Goal: Book appointment/travel/reservation

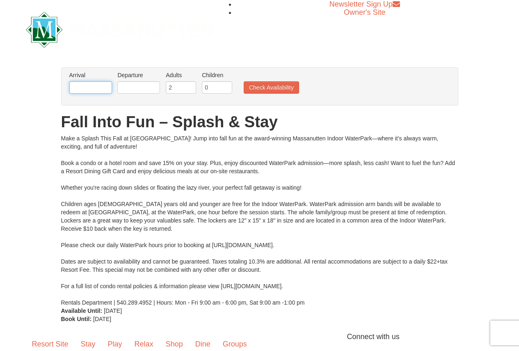
click at [102, 84] on input "text" at bounding box center [90, 87] width 43 height 12
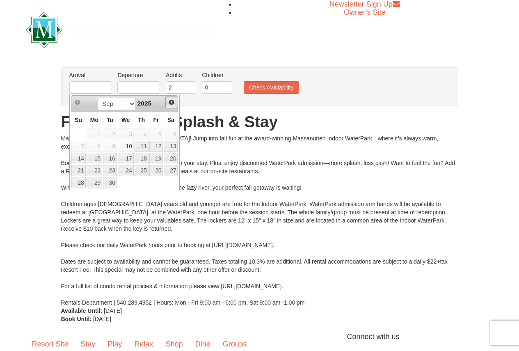
click at [170, 102] on span "Next" at bounding box center [171, 102] width 7 height 7
click at [160, 160] on link "17" at bounding box center [156, 158] width 14 height 11
type input "[DATE]"
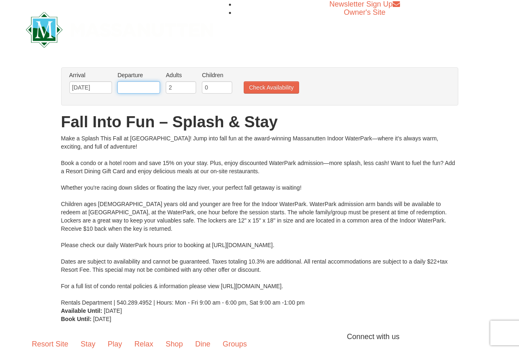
click at [148, 85] on input "text" at bounding box center [138, 87] width 43 height 12
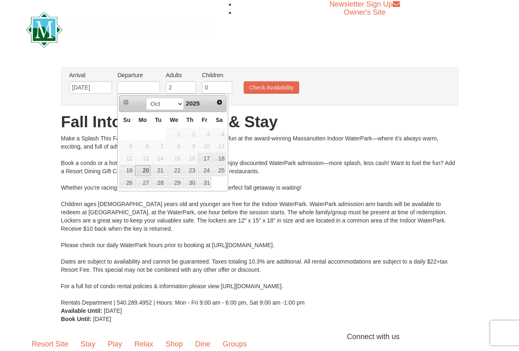
click at [146, 168] on link "20" at bounding box center [143, 170] width 16 height 11
type input "[DATE]"
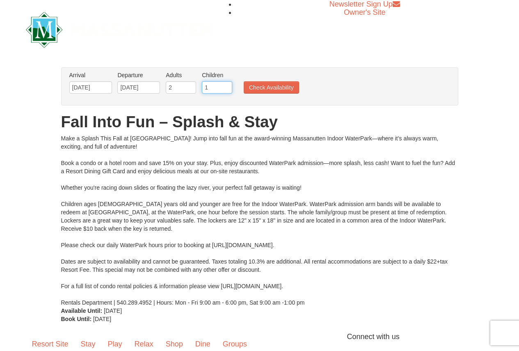
type input "1"
click at [225, 85] on input "1" at bounding box center [217, 87] width 30 height 12
click at [269, 91] on button "Check Availability" at bounding box center [271, 87] width 55 height 12
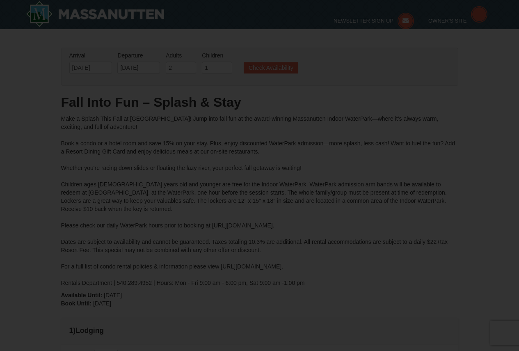
type input "[DATE]"
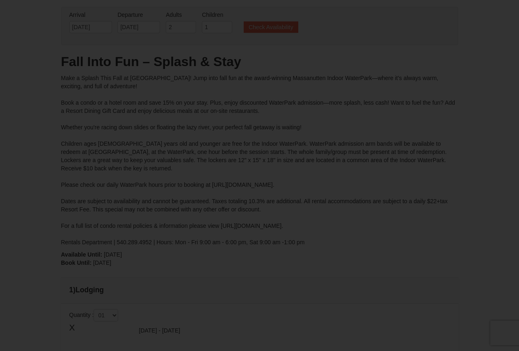
type input "[DATE]"
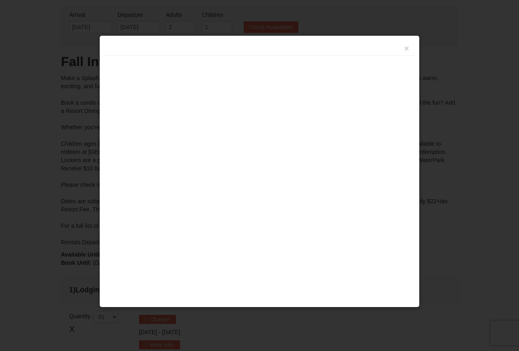
type input "[DATE]"
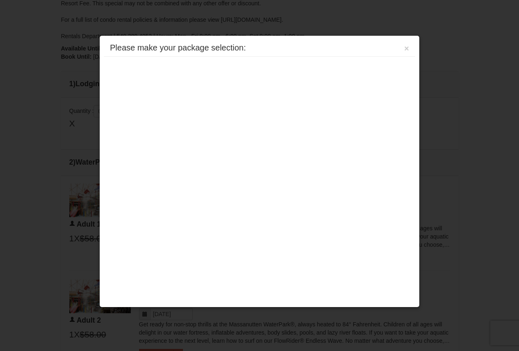
scroll to position [228, 0]
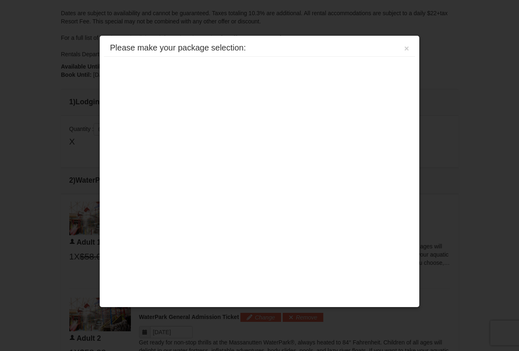
click at [224, 144] on div "Please make your package selection: × Eagle Trace - Mountain Townhomes Eagle Tr…" at bounding box center [259, 171] width 321 height 272
click at [407, 51] on button "×" at bounding box center [406, 48] width 5 height 8
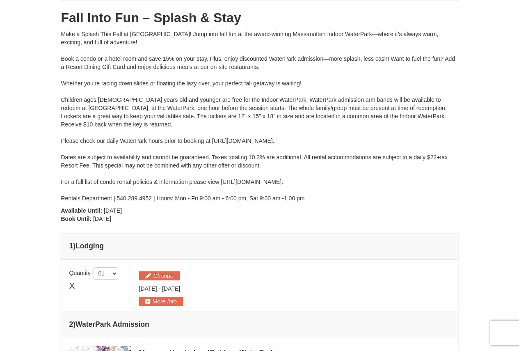
scroll to position [64, 0]
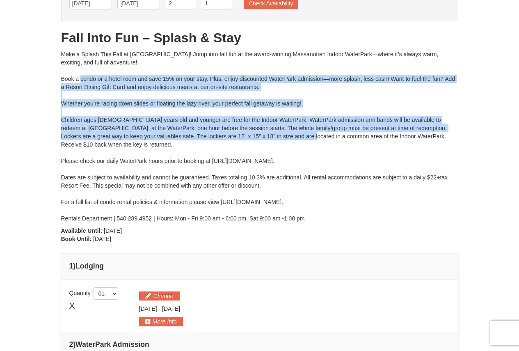
drag, startPoint x: 81, startPoint y: 80, endPoint x: 266, endPoint y: 135, distance: 193.6
click at [266, 135] on div "Make a Splash This Fall at Massanutten! Jump into fall fun at the award-winning…" at bounding box center [259, 136] width 397 height 172
click at [82, 101] on div "Make a Splash This Fall at Massanutten! Jump into fall fun at the award-winning…" at bounding box center [259, 136] width 397 height 172
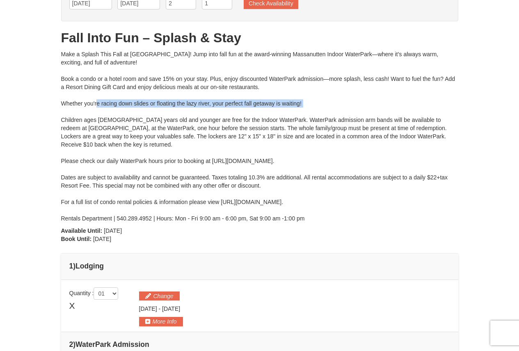
drag, startPoint x: 96, startPoint y: 102, endPoint x: 279, endPoint y: 110, distance: 182.5
click at [279, 110] on div "Make a Splash This Fall at Massanutten! Jump into fall fun at the award-winning…" at bounding box center [259, 136] width 397 height 172
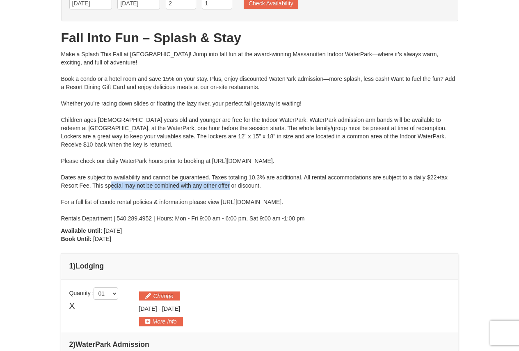
drag, startPoint x: 110, startPoint y: 181, endPoint x: 229, endPoint y: 189, distance: 118.9
click at [229, 189] on div "Make a Splash This Fall at Massanutten! Jump into fall fun at the award-winning…" at bounding box center [259, 136] width 397 height 172
click at [230, 188] on div "Make a Splash This Fall at Massanutten! Jump into fall fun at the award-winning…" at bounding box center [259, 136] width 397 height 172
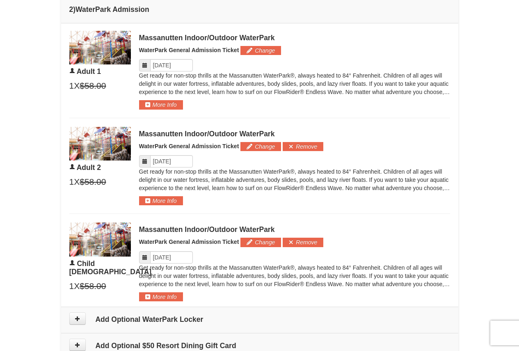
scroll to position [392, 0]
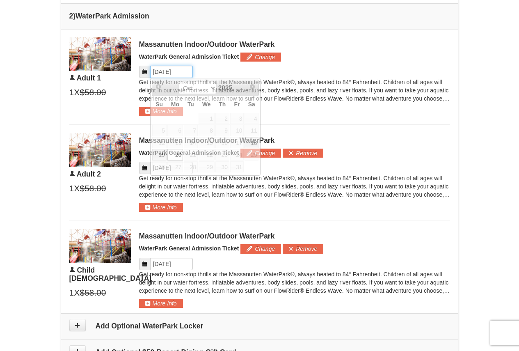
click at [177, 71] on input "Please format dates MM/DD/YYYY" at bounding box center [171, 72] width 43 height 12
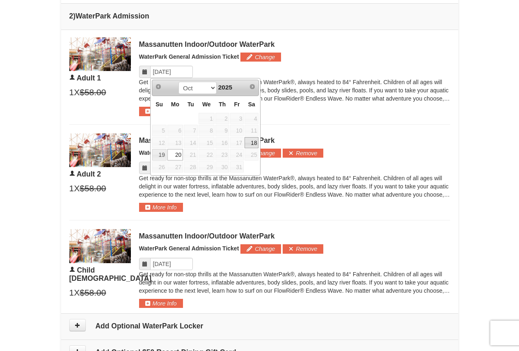
click at [255, 143] on link "18" at bounding box center [252, 142] width 14 height 11
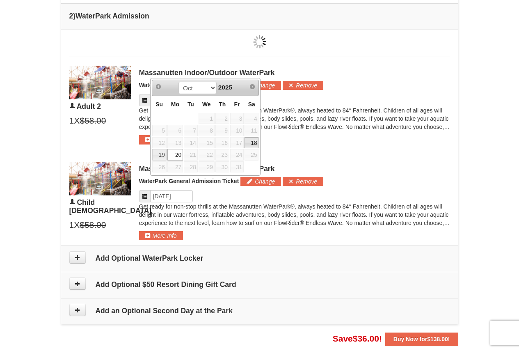
type input "[DATE]"
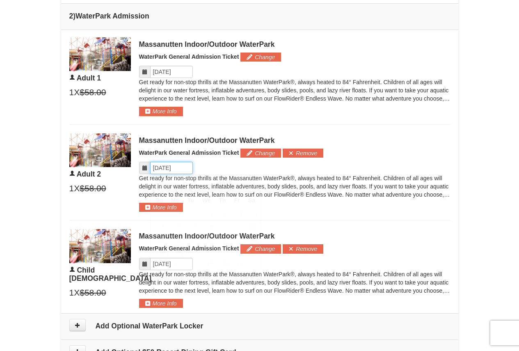
click at [176, 168] on input "Please format dates MM/DD/YYYY" at bounding box center [171, 168] width 43 height 12
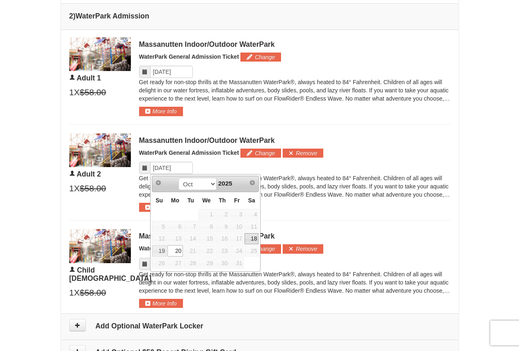
click at [250, 236] on link "18" at bounding box center [252, 238] width 14 height 11
type input "[DATE]"
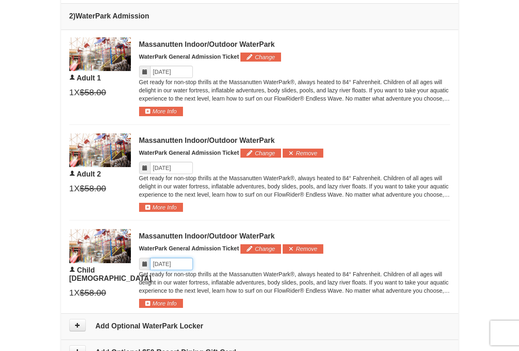
click at [186, 264] on input "Please format dates MM/DD/YYYY" at bounding box center [171, 264] width 43 height 12
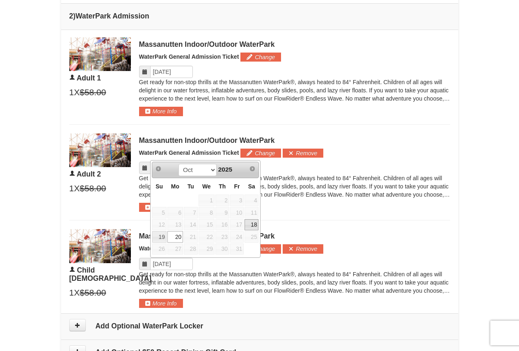
click at [254, 225] on link "18" at bounding box center [252, 224] width 14 height 11
type input "[DATE]"
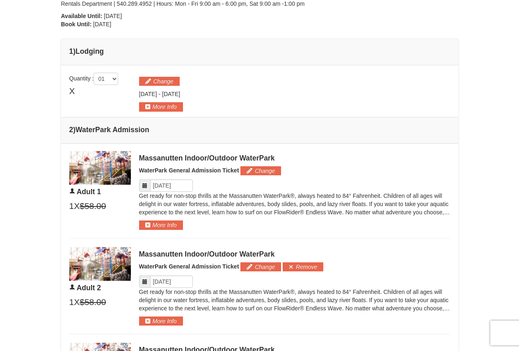
scroll to position [228, 0]
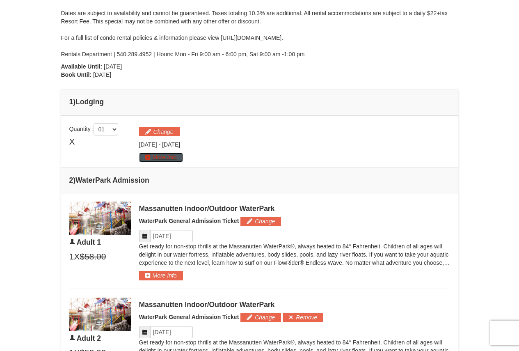
click at [161, 159] on button "More Info" at bounding box center [161, 157] width 44 height 9
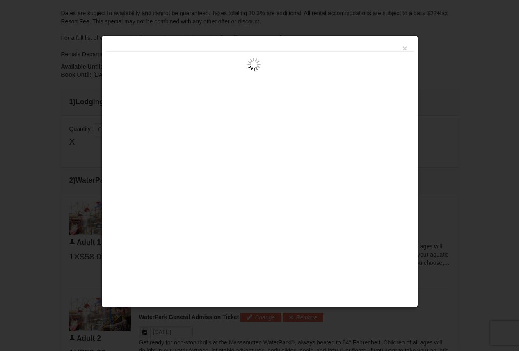
click at [291, 150] on div "×" at bounding box center [259, 171] width 317 height 272
drag, startPoint x: 406, startPoint y: 47, endPoint x: 402, endPoint y: 54, distance: 7.7
click at [405, 48] on button "×" at bounding box center [405, 48] width 5 height 8
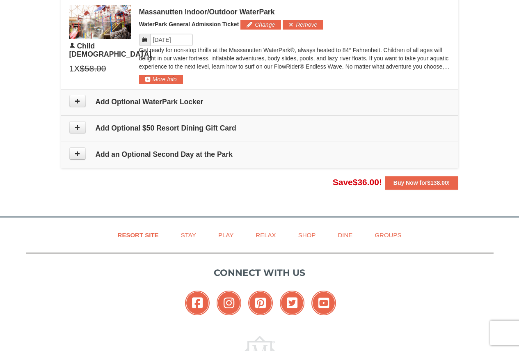
scroll to position [639, 0]
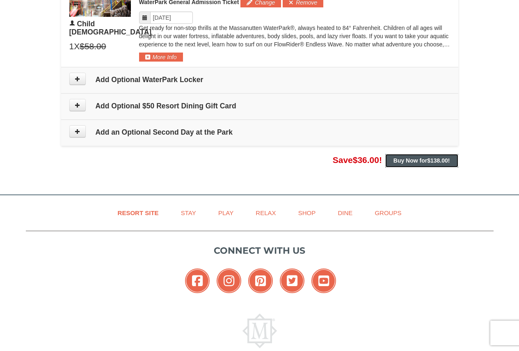
click at [445, 159] on span "$138.00" at bounding box center [437, 160] width 21 height 7
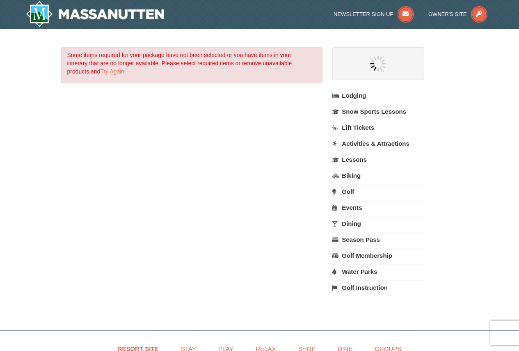
select select "9"
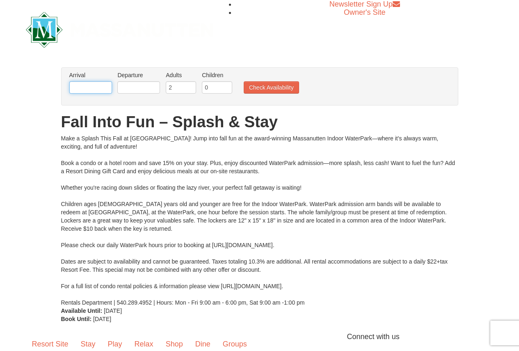
click at [99, 87] on input "text" at bounding box center [90, 87] width 43 height 12
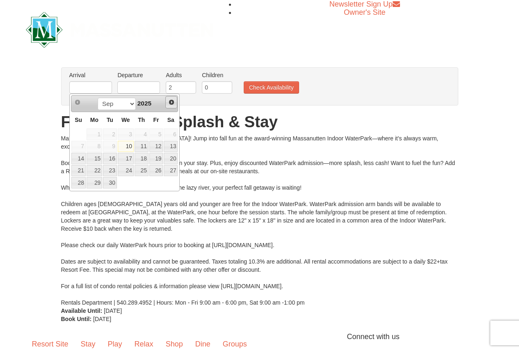
click at [173, 101] on span "Next" at bounding box center [171, 102] width 7 height 7
click at [158, 158] on link "17" at bounding box center [156, 158] width 14 height 11
type input "[DATE]"
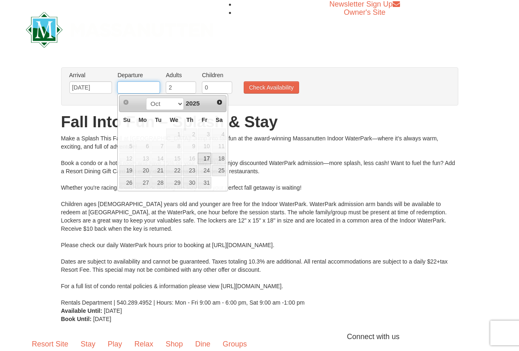
click at [148, 84] on input "text" at bounding box center [138, 87] width 43 height 12
click at [139, 170] on link "20" at bounding box center [143, 170] width 16 height 11
type input "[DATE]"
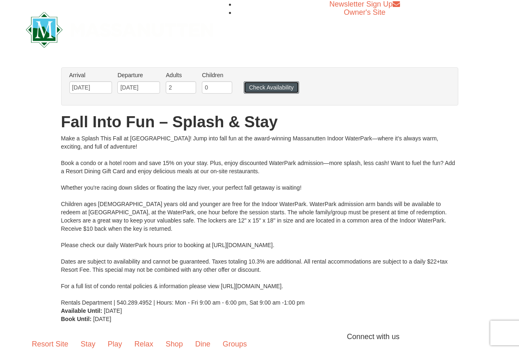
click at [275, 87] on button "Check Availability" at bounding box center [271, 87] width 55 height 12
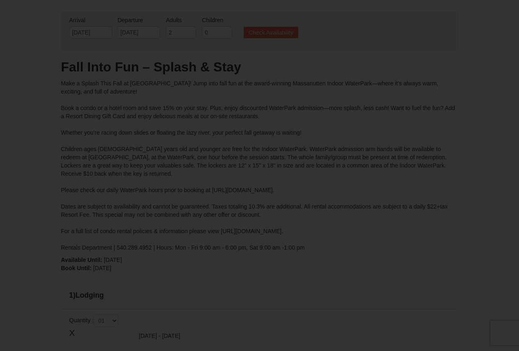
type input "[DATE]"
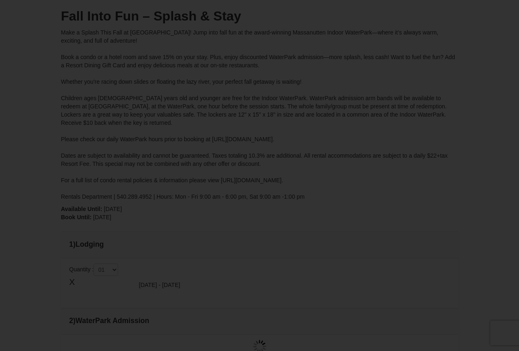
type input "[DATE]"
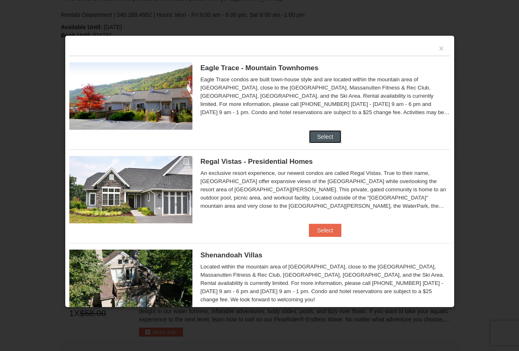
click at [309, 131] on button "Select" at bounding box center [325, 136] width 32 height 13
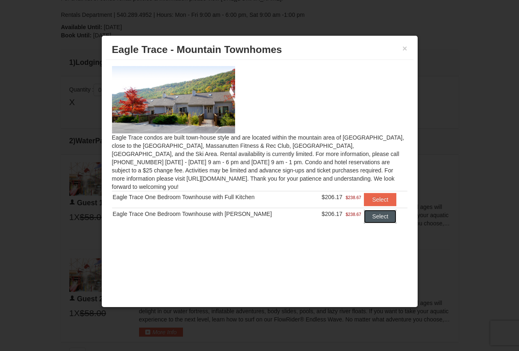
click at [376, 210] on button "Select" at bounding box center [380, 216] width 32 height 13
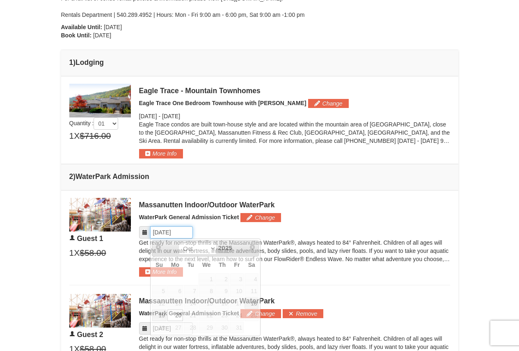
click at [177, 237] on input "Please format dates MM/DD/YYYY" at bounding box center [171, 232] width 43 height 12
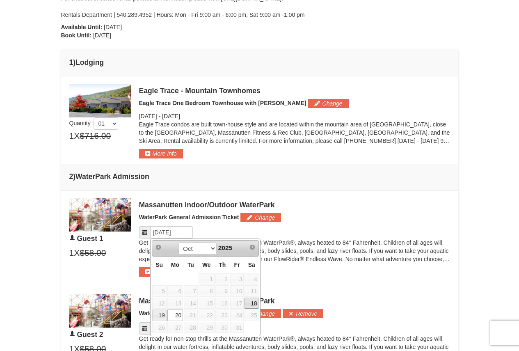
click at [252, 301] on link "18" at bounding box center [252, 303] width 14 height 11
type input "[DATE]"
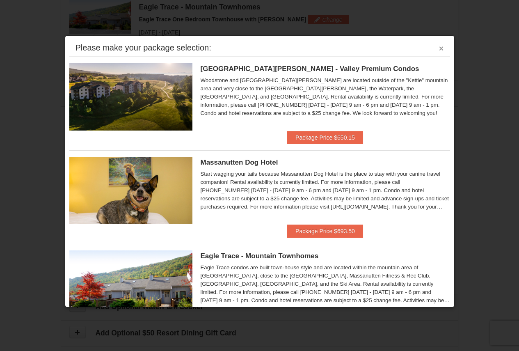
click at [439, 47] on button "×" at bounding box center [441, 48] width 5 height 8
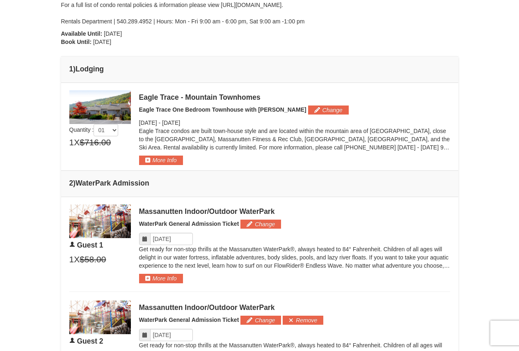
scroll to position [187, 0]
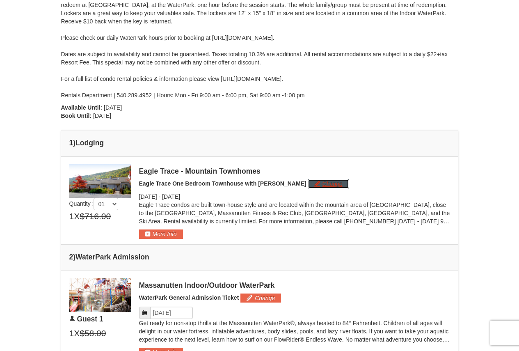
click at [308, 182] on button "Change" at bounding box center [328, 183] width 41 height 9
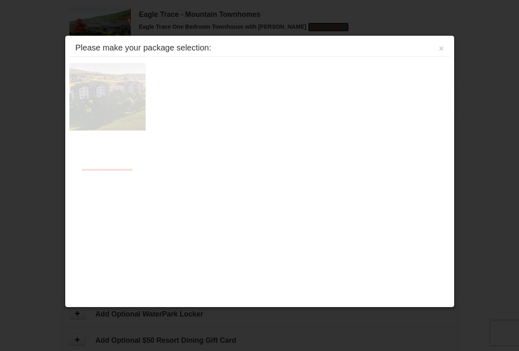
scroll to position [351, 0]
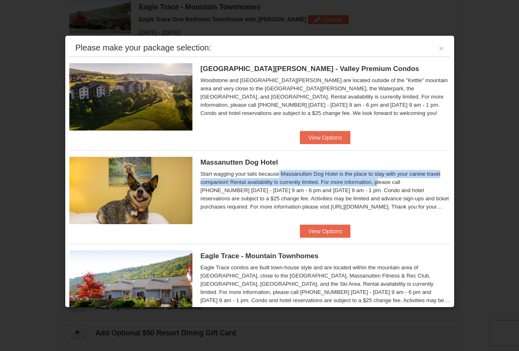
drag, startPoint x: 219, startPoint y: 174, endPoint x: 318, endPoint y: 184, distance: 99.8
click at [318, 184] on div "Start wagging your tails because Massanutten Dog Hotel is the place to stay wit…" at bounding box center [326, 190] width 250 height 41
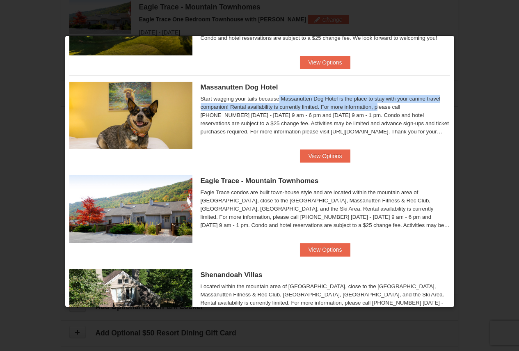
scroll to position [82, 0]
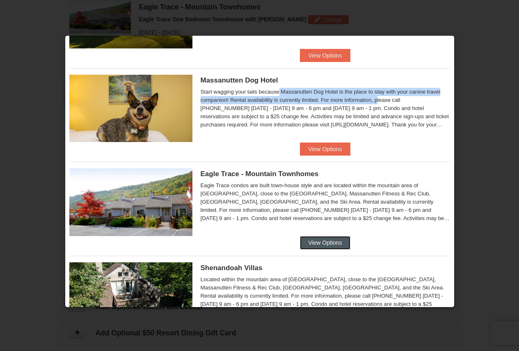
click at [317, 238] on button "View Options" at bounding box center [325, 242] width 50 height 13
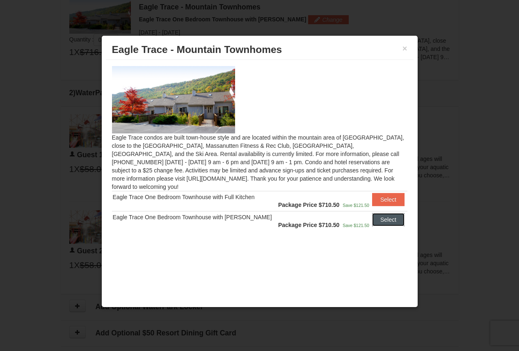
click at [388, 213] on button "Select" at bounding box center [388, 219] width 32 height 13
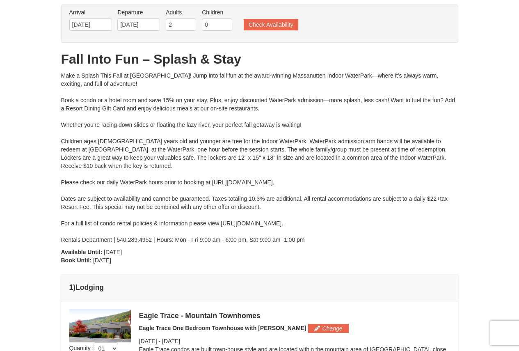
scroll to position [0, 0]
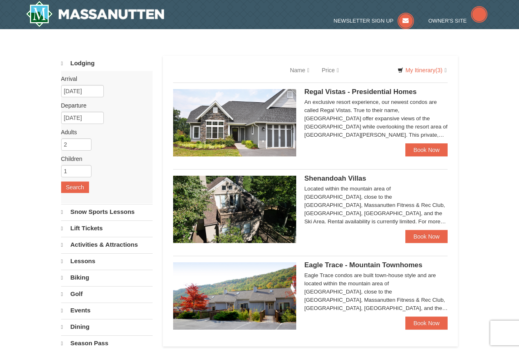
select select "9"
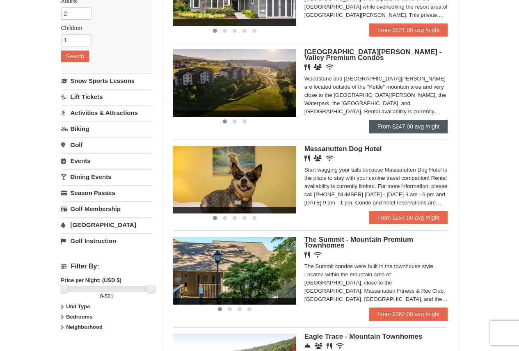
scroll to position [123, 0]
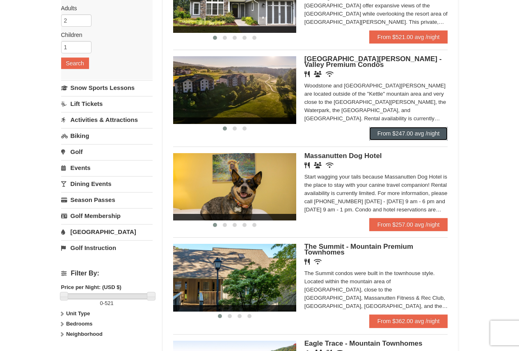
click at [432, 136] on link "From $247.00 avg /night" at bounding box center [408, 133] width 79 height 13
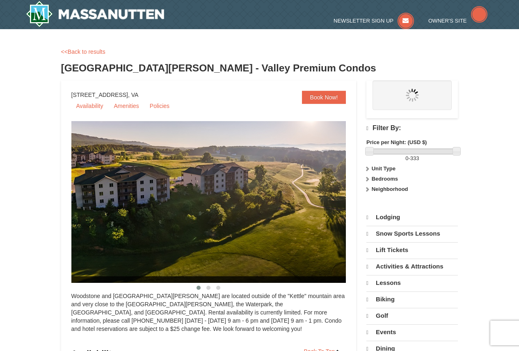
select select "9"
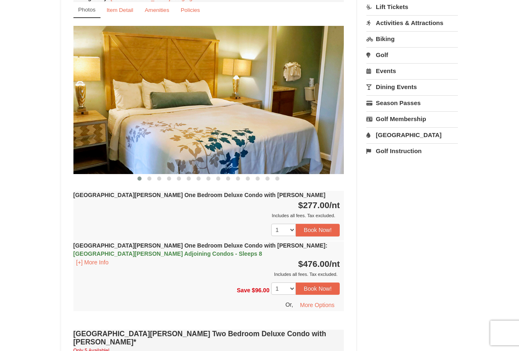
scroll to position [657, 0]
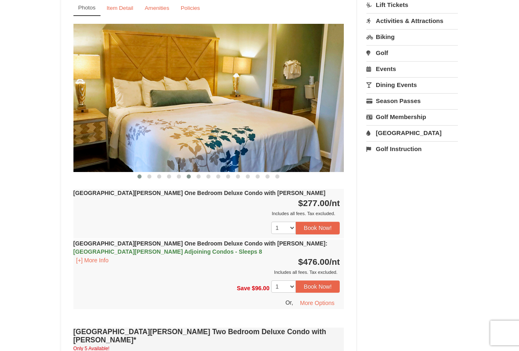
click at [192, 172] on button at bounding box center [189, 176] width 10 height 8
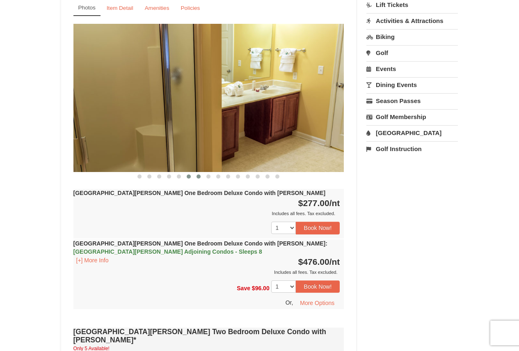
click at [203, 172] on button at bounding box center [199, 176] width 10 height 8
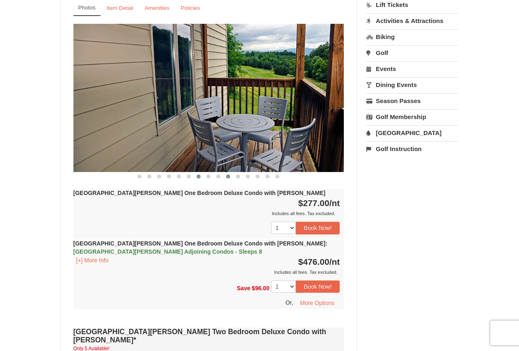
click at [229, 174] on span at bounding box center [228, 176] width 4 height 4
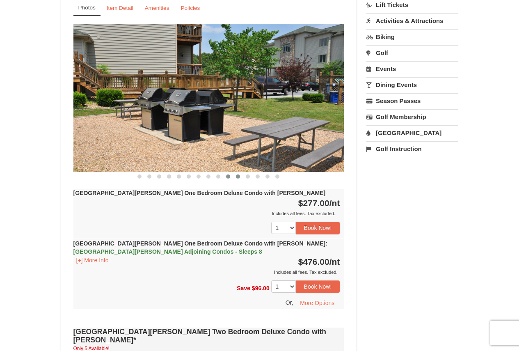
click at [237, 174] on span at bounding box center [238, 176] width 4 height 4
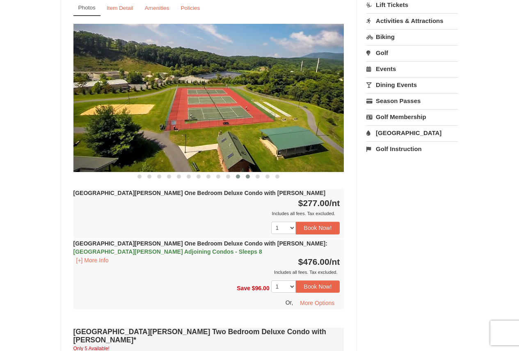
click at [247, 174] on span at bounding box center [248, 176] width 4 height 4
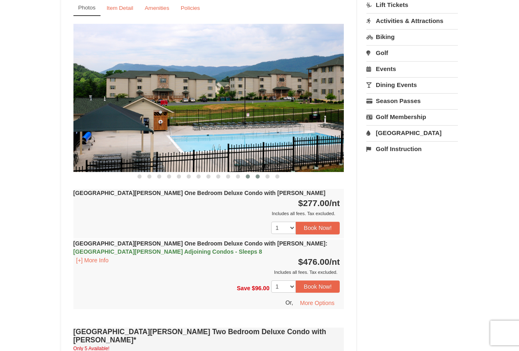
click at [259, 174] on span at bounding box center [258, 176] width 4 height 4
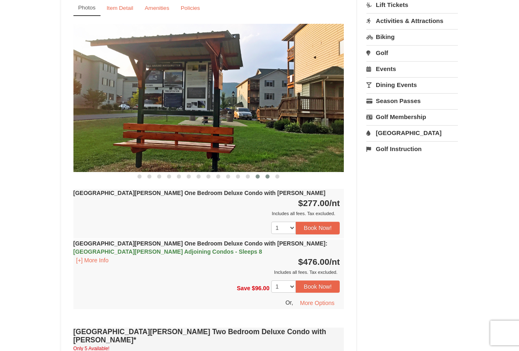
click at [268, 174] on span at bounding box center [268, 176] width 4 height 4
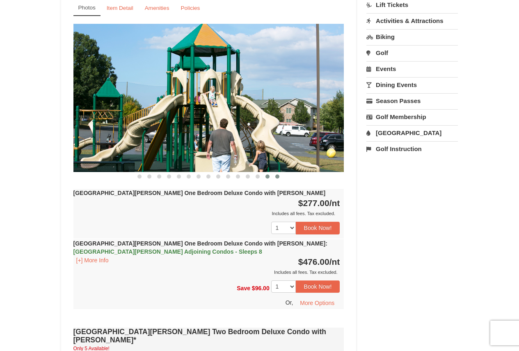
click at [277, 174] on span at bounding box center [277, 176] width 4 height 4
